Goal: Task Accomplishment & Management: Use online tool/utility

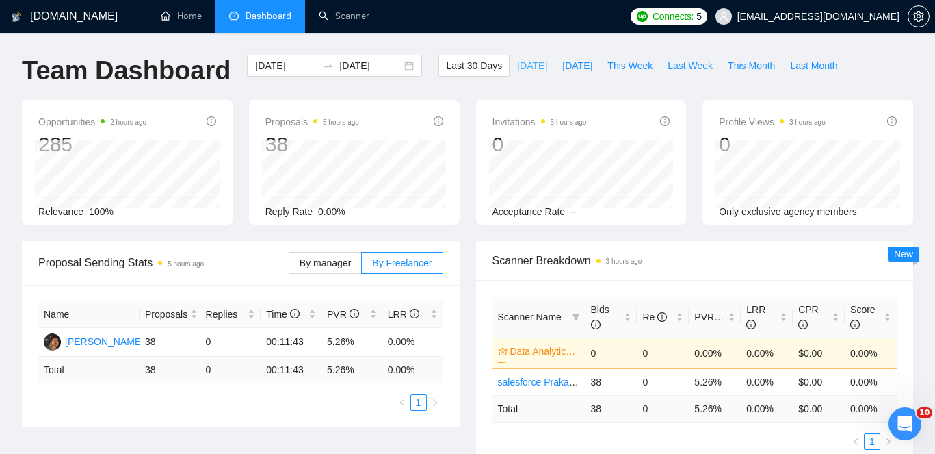
click at [533, 68] on span "[DATE]" at bounding box center [532, 65] width 30 height 15
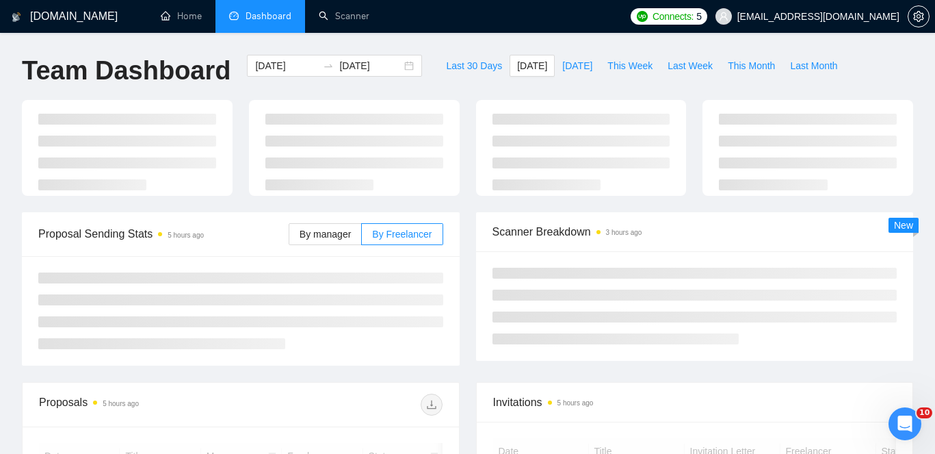
type input "[DATE]"
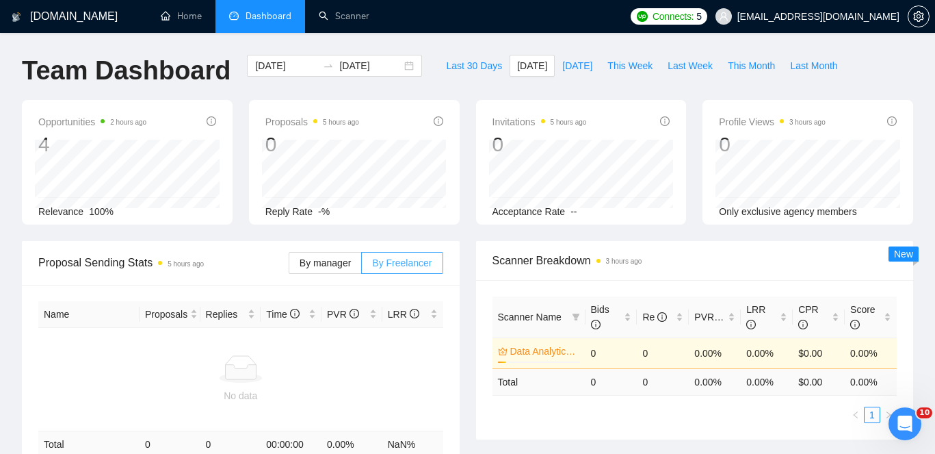
click at [385, 262] on span "By Freelancer" at bounding box center [402, 262] width 60 height 11
click at [362, 266] on input "By Freelancer" at bounding box center [362, 266] width 0 height 0
click at [634, 69] on span "This Week" at bounding box center [630, 65] width 45 height 15
type input "[DATE]"
click at [685, 67] on span "Last Week" at bounding box center [690, 65] width 45 height 15
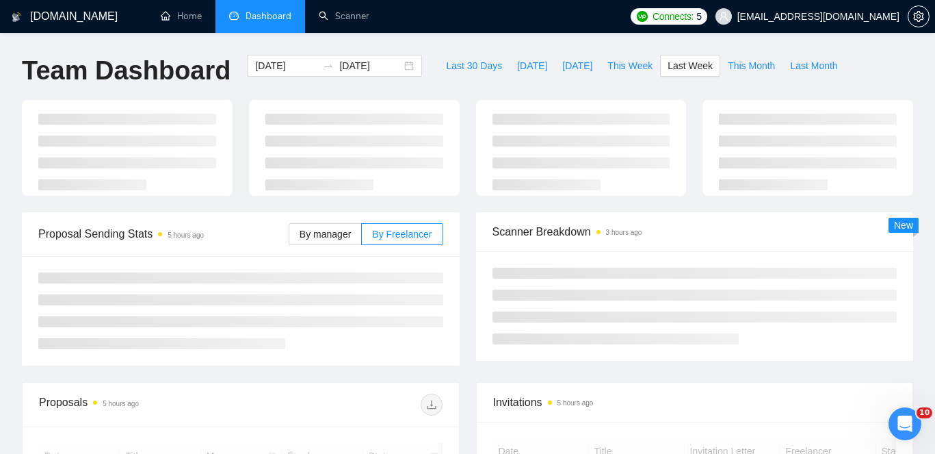
type input "[DATE]"
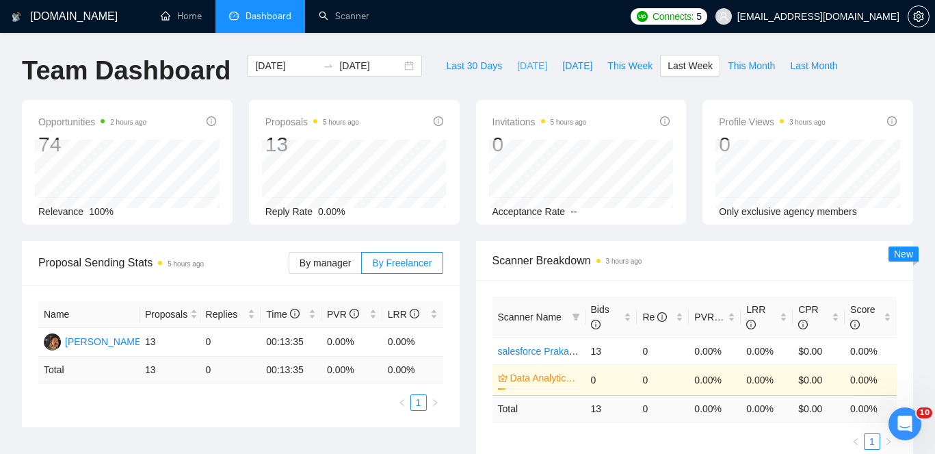
click at [523, 69] on span "[DATE]" at bounding box center [532, 65] width 30 height 15
type input "[DATE]"
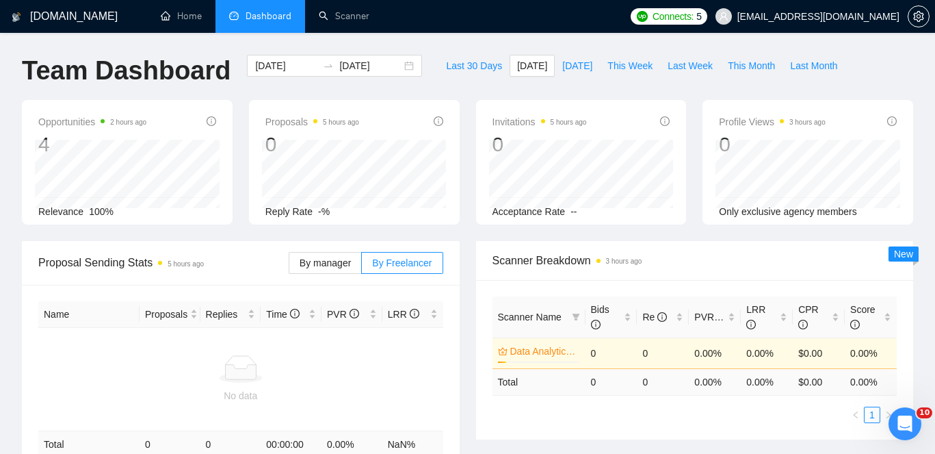
click at [694, 17] on span "Connects:" at bounding box center [673, 16] width 41 height 15
click at [367, 21] on link "Scanner" at bounding box center [344, 16] width 51 height 12
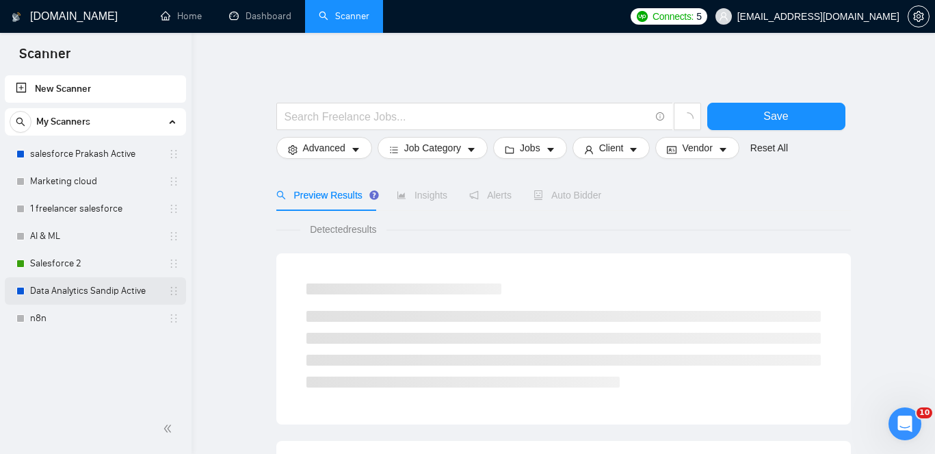
click at [78, 287] on link "Data Analytics Sandip Active" at bounding box center [95, 290] width 130 height 27
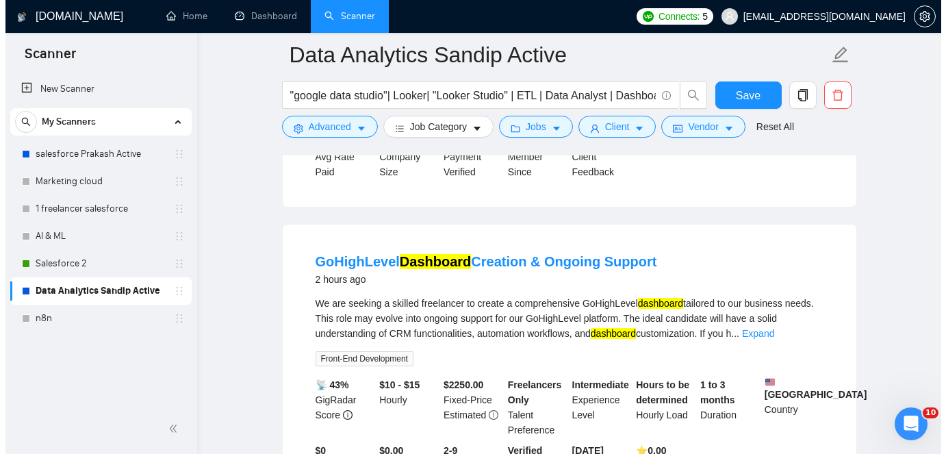
scroll to position [660, 0]
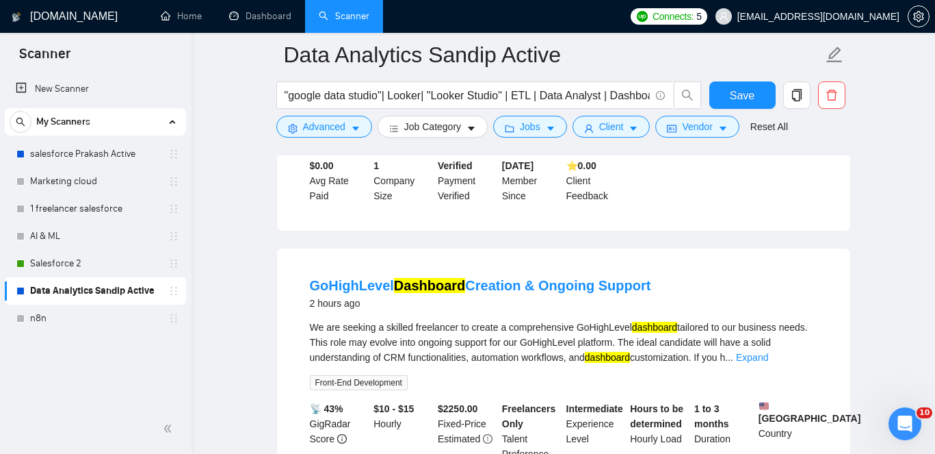
click at [488, 337] on div "We are seeking a skilled freelancer to create a comprehensive GoHighLevel dashb…" at bounding box center [564, 342] width 508 height 45
click at [334, 128] on span "Advanced" at bounding box center [324, 126] width 42 height 15
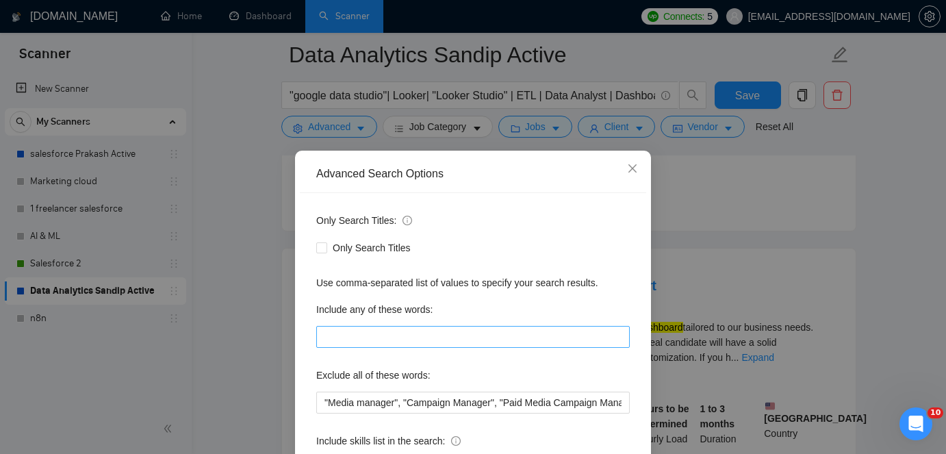
scroll to position [23, 0]
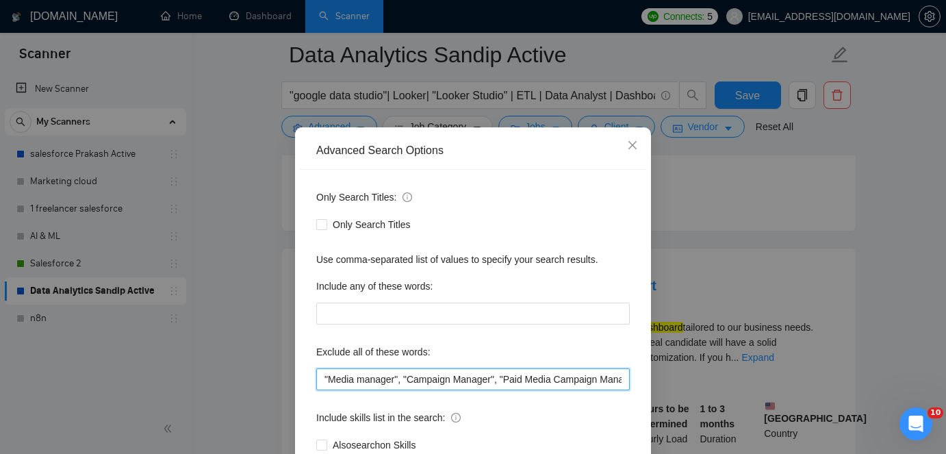
click at [405, 372] on input ""Media manager", "Campaign Manager", "Paid Media Campaign Manager", "Virtual As…" at bounding box center [472, 379] width 313 height 22
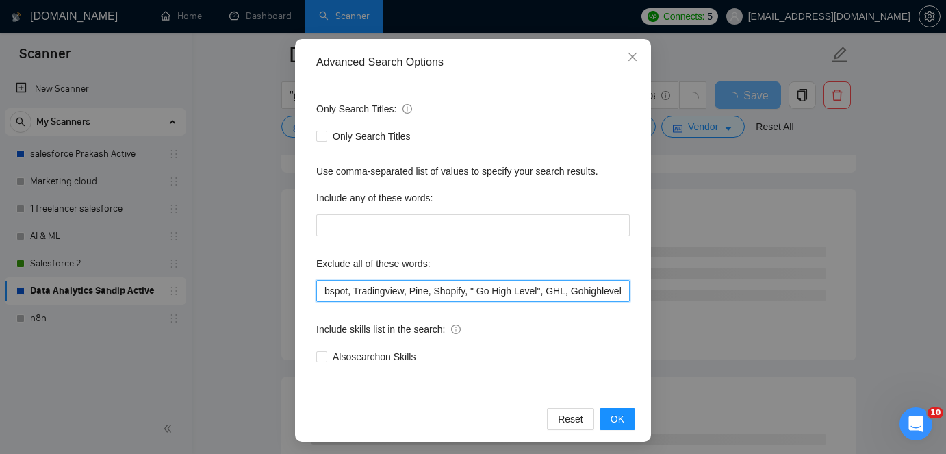
scroll to position [116, 0]
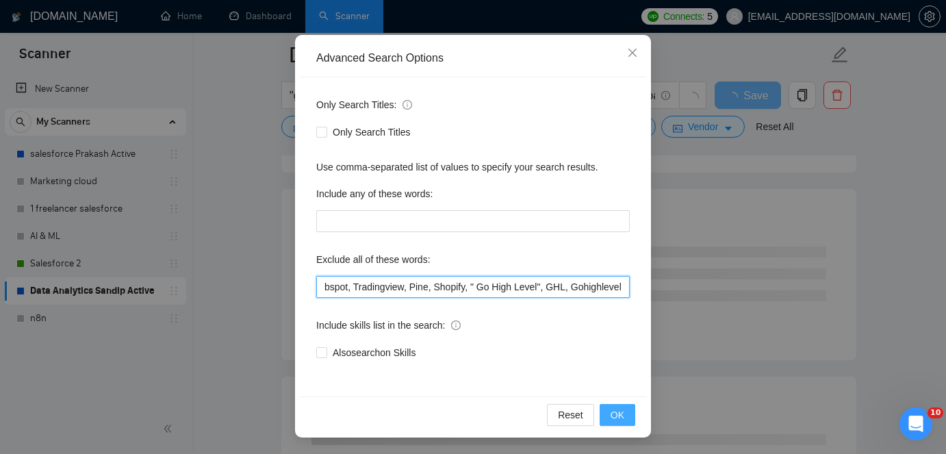
type input ""Media manager", "Campaign Manager", "Paid Media Campaign Manager", "Virtual As…"
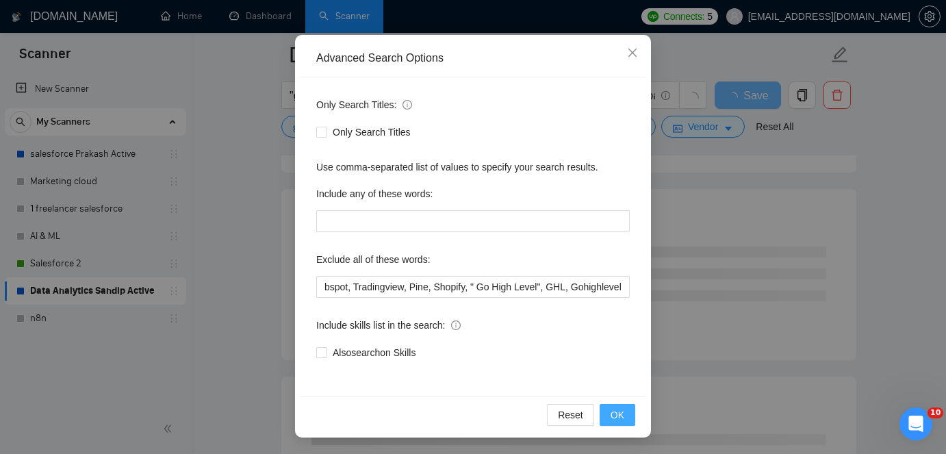
scroll to position [0, 0]
click at [612, 421] on span "OK" at bounding box center [617, 414] width 14 height 15
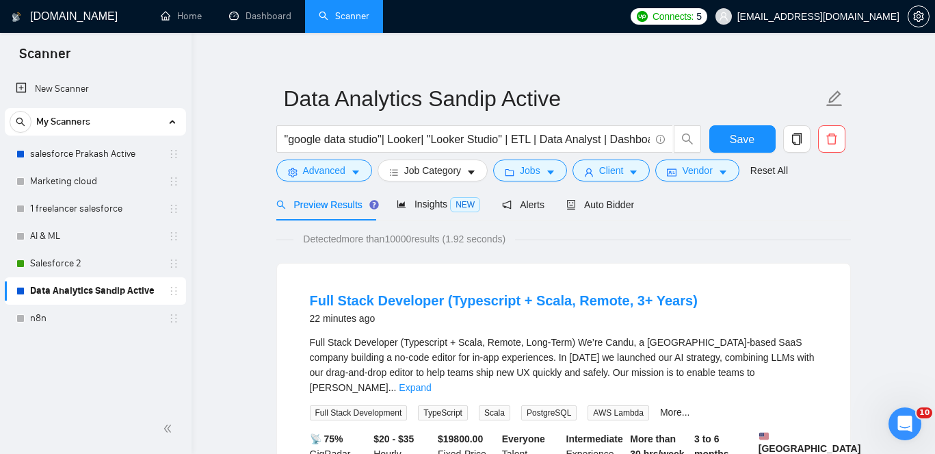
scroll to position [13, 0]
click at [280, 17] on link "Dashboard" at bounding box center [260, 16] width 62 height 12
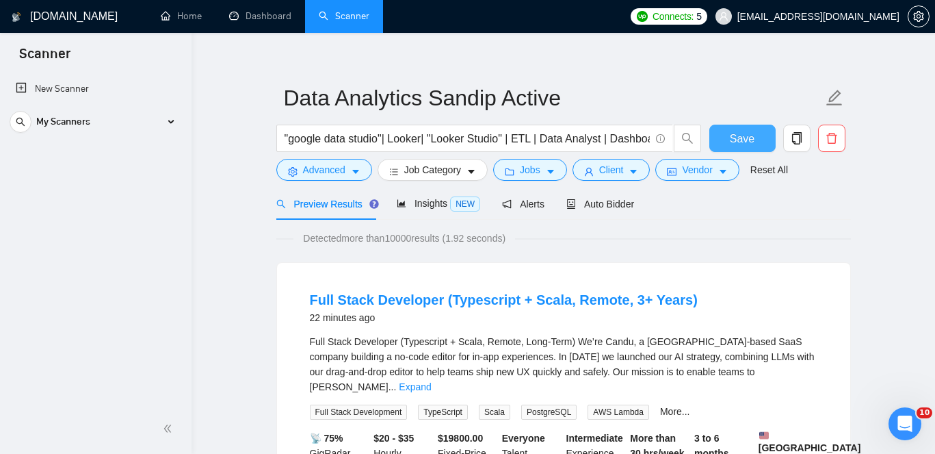
click at [754, 142] on span "Save" at bounding box center [742, 138] width 25 height 17
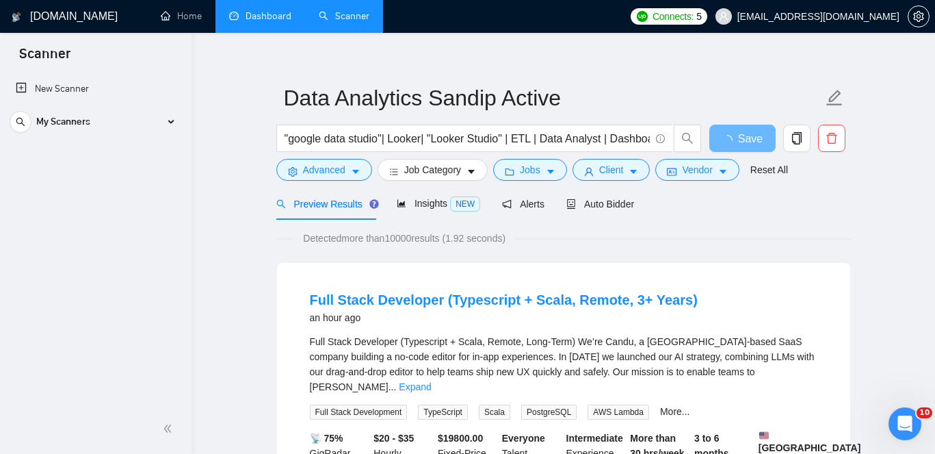
click at [270, 22] on link "Dashboard" at bounding box center [260, 16] width 62 height 12
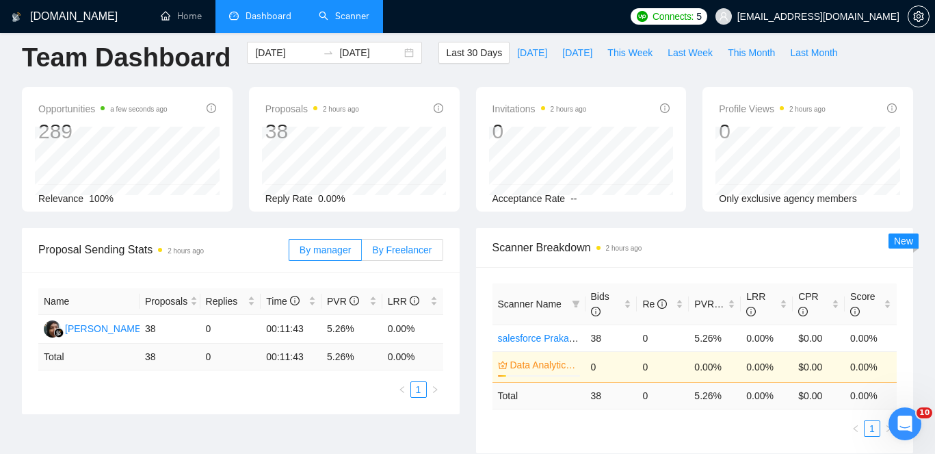
click at [385, 250] on span "By Freelancer" at bounding box center [402, 249] width 60 height 11
click at [362, 253] on input "By Freelancer" at bounding box center [362, 253] width 0 height 0
click at [521, 57] on span "[DATE]" at bounding box center [532, 52] width 30 height 15
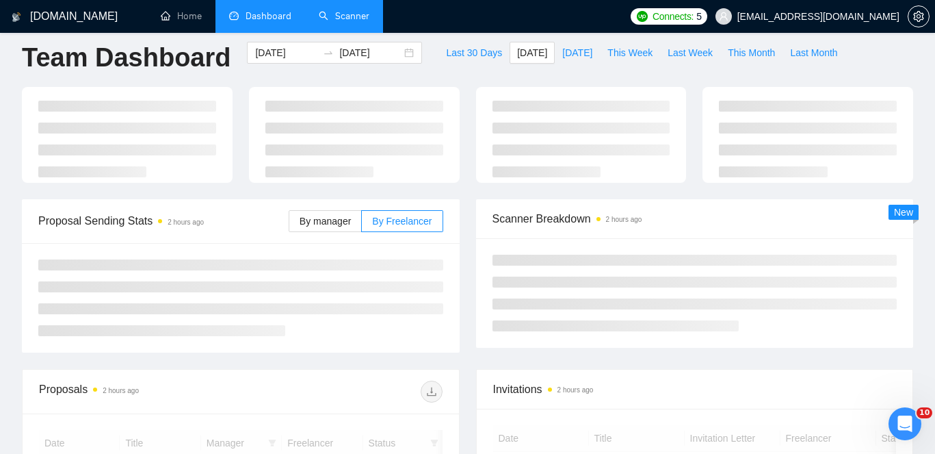
type input "[DATE]"
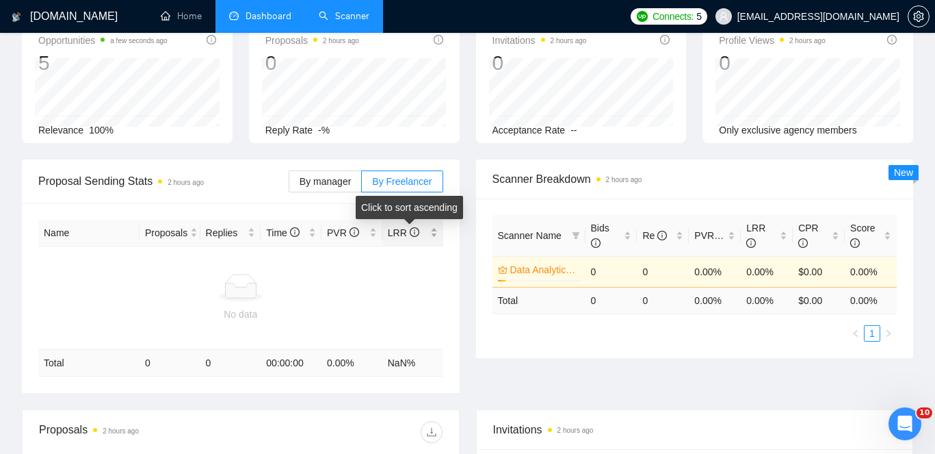
scroll to position [83, 0]
